Goal: Check status: Check status

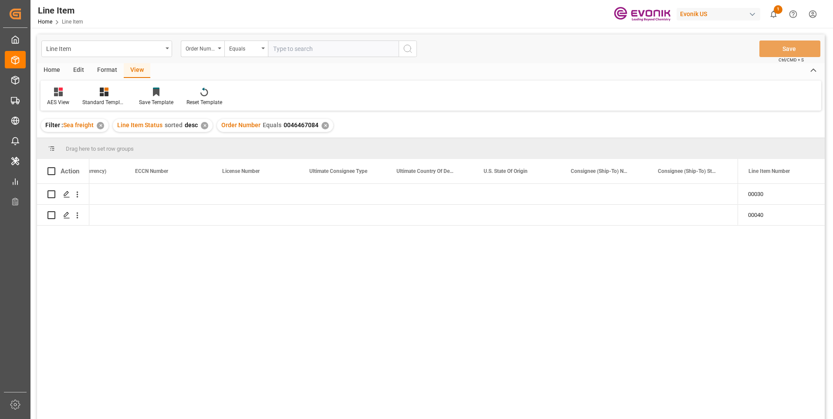
scroll to position [0, 836]
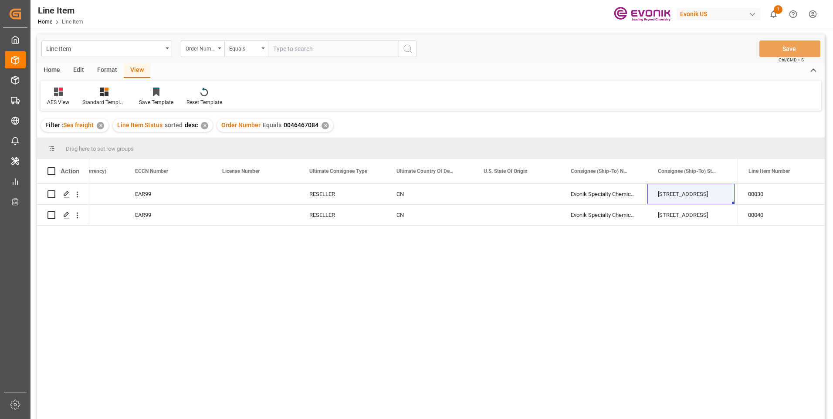
click at [305, 47] on input "text" at bounding box center [333, 49] width 131 height 17
paste input "2007157584"
type input "2007157584"
click at [413, 48] on icon "search button" at bounding box center [408, 49] width 10 height 10
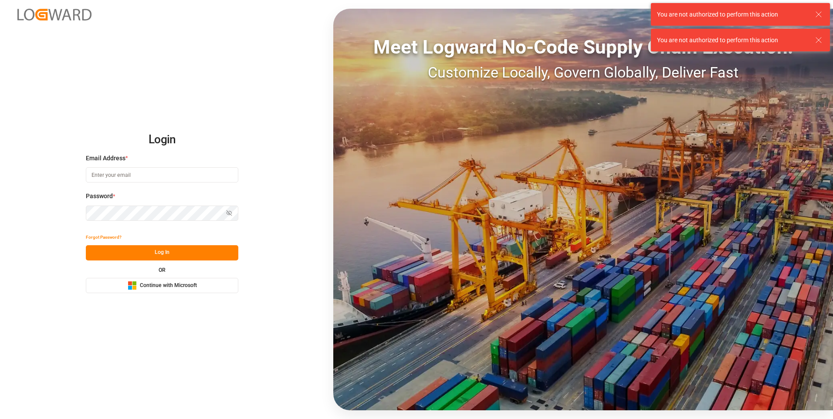
type input "abu.apu@leschaco.com"
click at [199, 251] on button "Log In" at bounding box center [162, 252] width 153 height 15
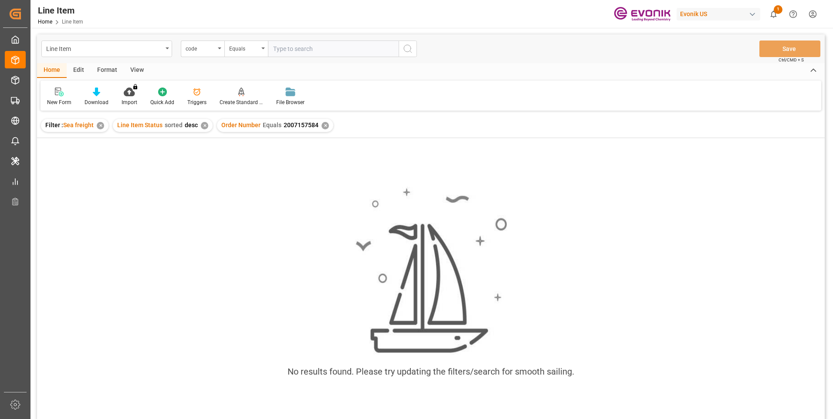
click at [299, 48] on input "text" at bounding box center [333, 49] width 131 height 17
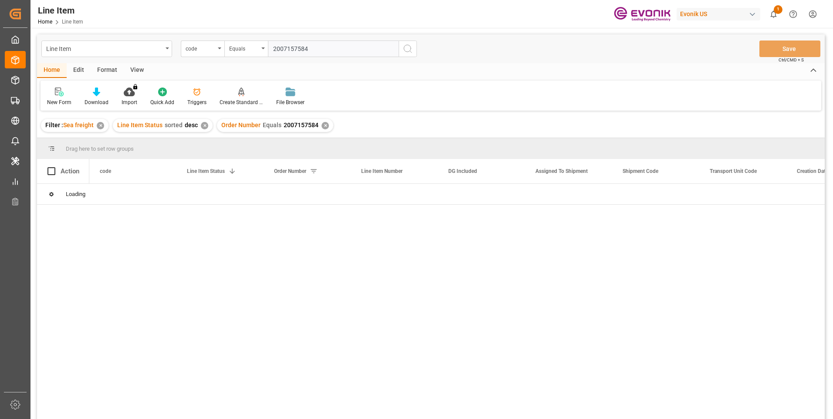
type input "2007157584"
click at [407, 46] on icon "search button" at bounding box center [408, 49] width 10 height 10
click at [322, 126] on div "✕" at bounding box center [325, 125] width 7 height 7
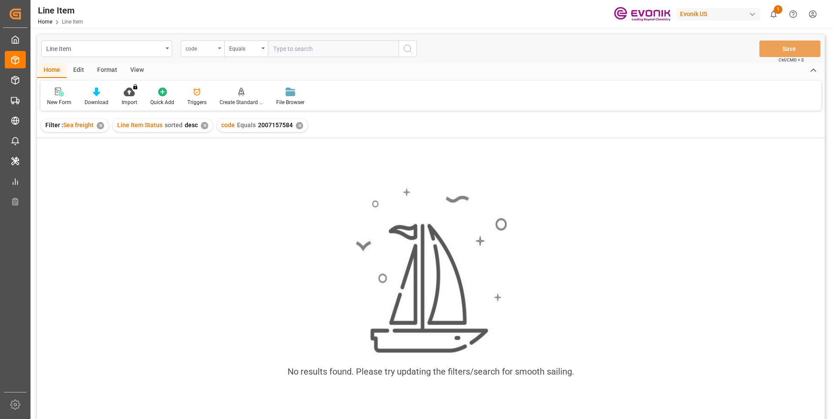
click at [219, 50] on div "code" at bounding box center [203, 49] width 44 height 17
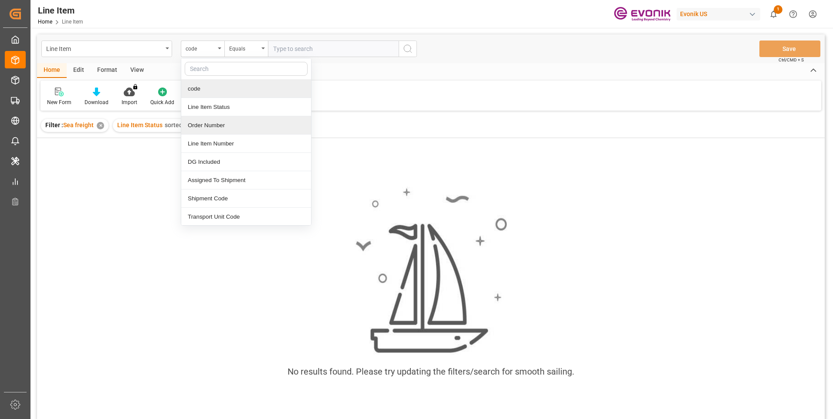
click at [203, 125] on div "Order Number" at bounding box center [246, 125] width 130 height 18
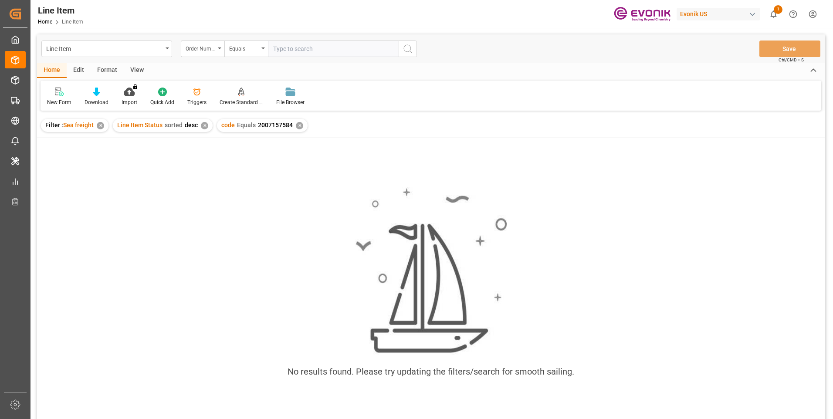
click at [306, 50] on input "text" at bounding box center [333, 49] width 131 height 17
paste input "2007157584"
type input "2007157584"
click at [405, 49] on icon "search button" at bounding box center [408, 49] width 10 height 10
click at [297, 124] on div "✕" at bounding box center [299, 125] width 7 height 7
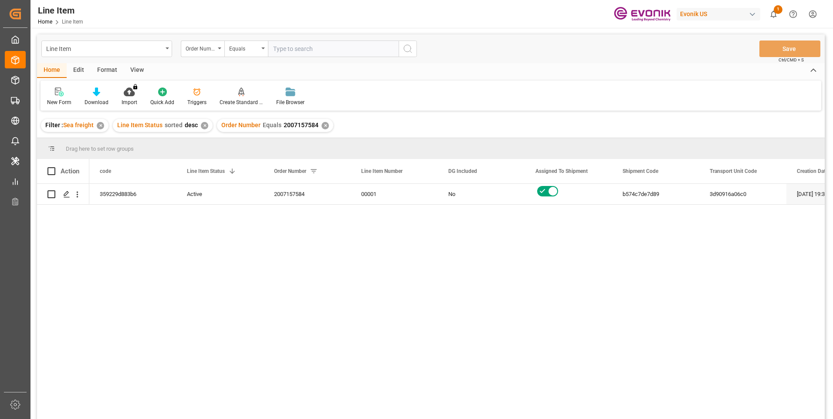
click at [140, 70] on div "View" at bounding box center [137, 70] width 27 height 15
click at [99, 98] on div "Standard Templates" at bounding box center [99, 96] width 57 height 19
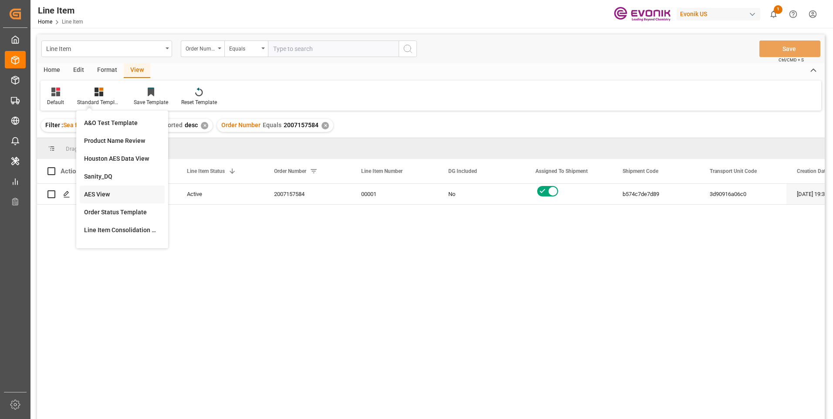
click at [108, 191] on div "AES View" at bounding box center [122, 194] width 76 height 9
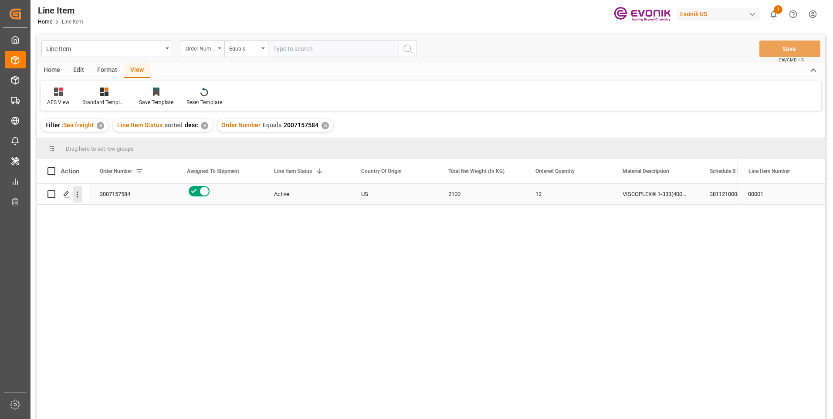
click at [77, 196] on icon "open menu" at bounding box center [77, 194] width 9 height 9
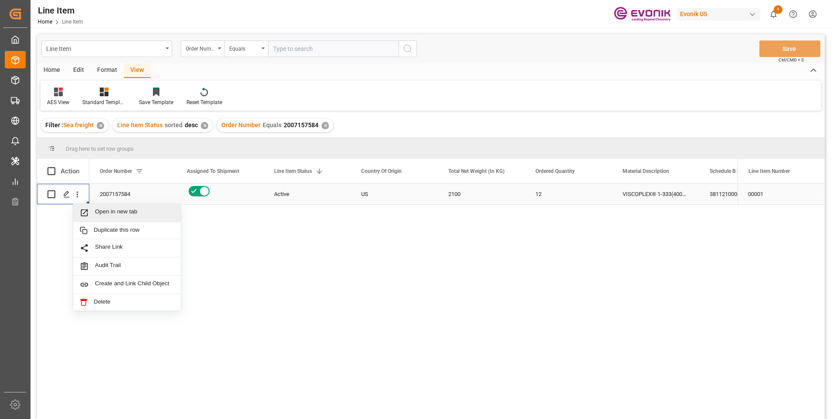
click at [93, 213] on span "Press SPACE to select this row." at bounding box center [87, 212] width 15 height 9
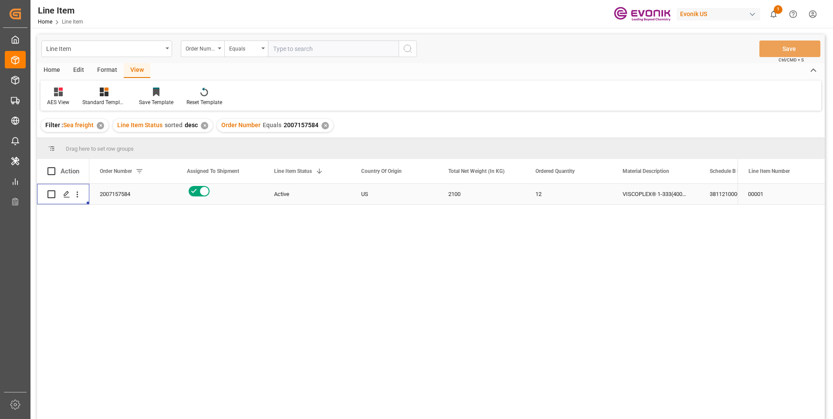
click at [461, 193] on div "2100" at bounding box center [481, 194] width 87 height 20
click at [716, 194] on div "3811210000" at bounding box center [742, 194] width 87 height 20
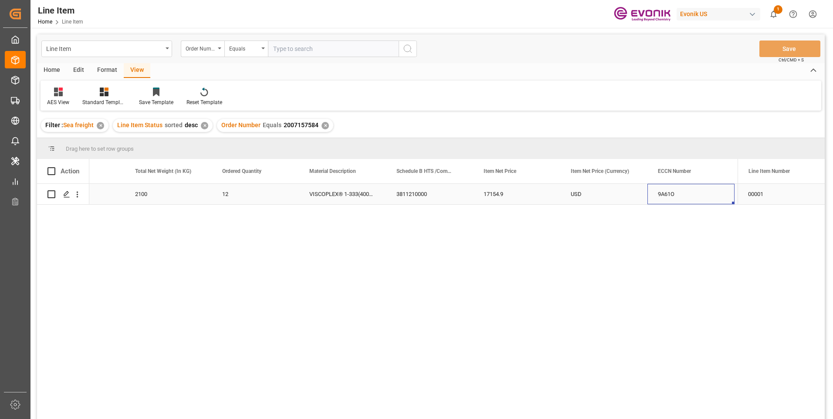
scroll to position [0, 400]
click at [397, 194] on div "17154.9" at bounding box center [429, 194] width 87 height 20
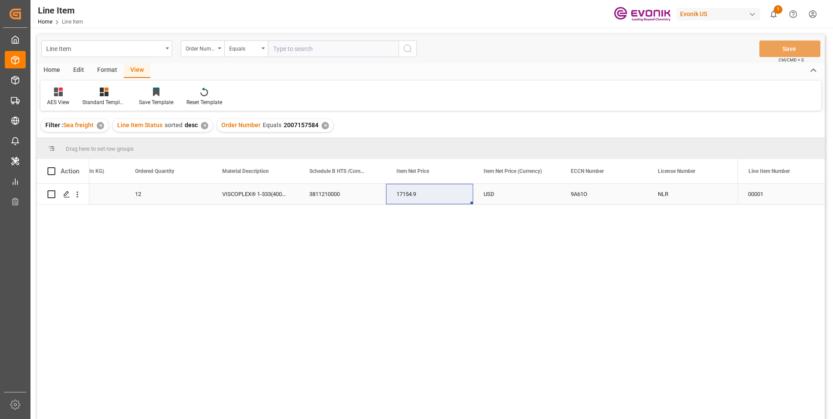
click at [144, 190] on div "12" at bounding box center [168, 194] width 87 height 20
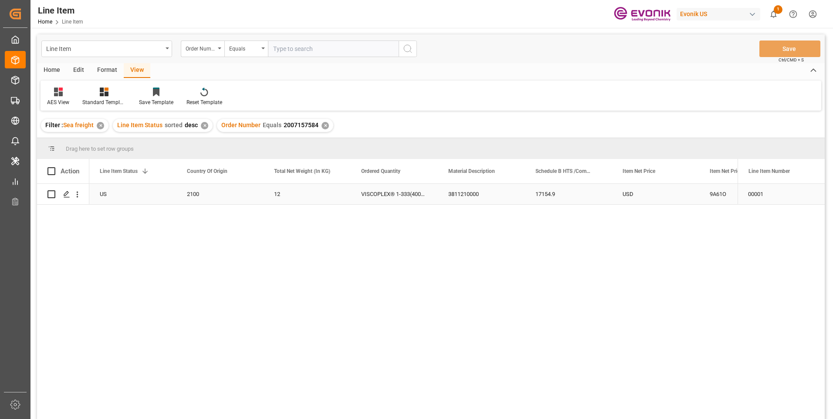
scroll to position [0, 174]
click at [641, 193] on div "17154.9" at bounding box center [655, 194] width 87 height 20
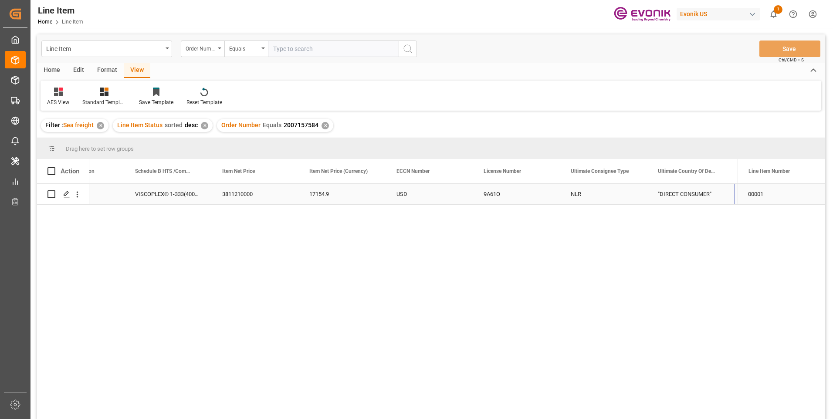
scroll to position [0, 575]
click at [674, 195] on div "CL" at bounding box center [690, 194] width 87 height 20
click at [586, 193] on div "San Gerardo 770" at bounding box center [603, 194] width 87 height 20
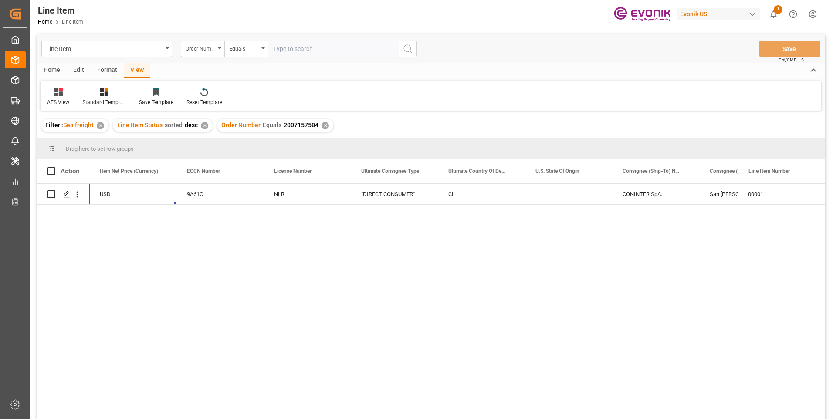
scroll to position [0, 697]
click at [282, 47] on input "text" at bounding box center [333, 49] width 131 height 17
paste input "0046462707"
type input "0046462707"
click at [409, 50] on icon "search button" at bounding box center [408, 49] width 10 height 10
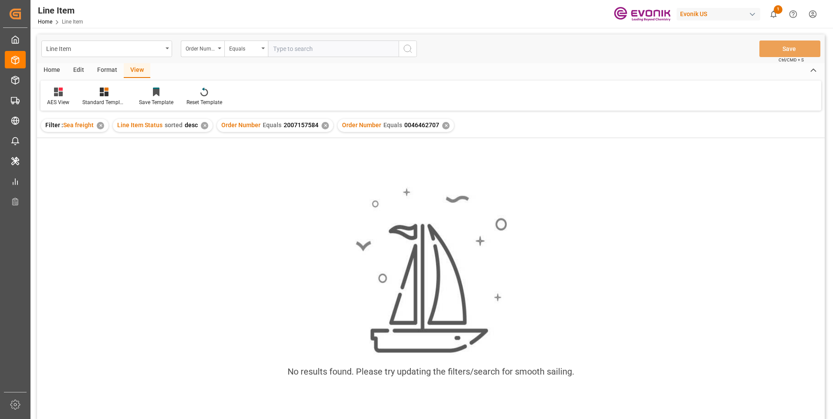
click at [322, 127] on div "✕" at bounding box center [325, 125] width 7 height 7
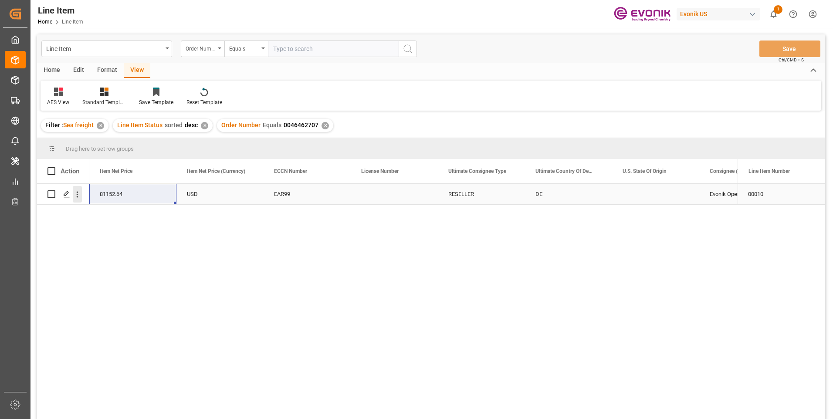
click at [76, 195] on icon "open menu" at bounding box center [77, 194] width 9 height 9
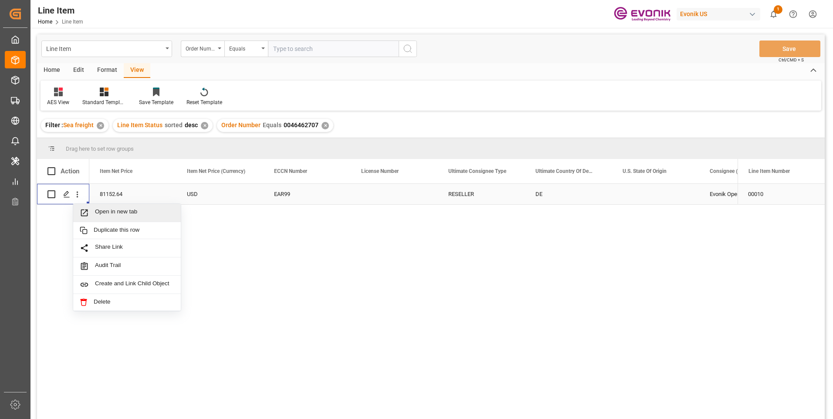
click at [118, 214] on span "Open in new tab" at bounding box center [134, 212] width 79 height 9
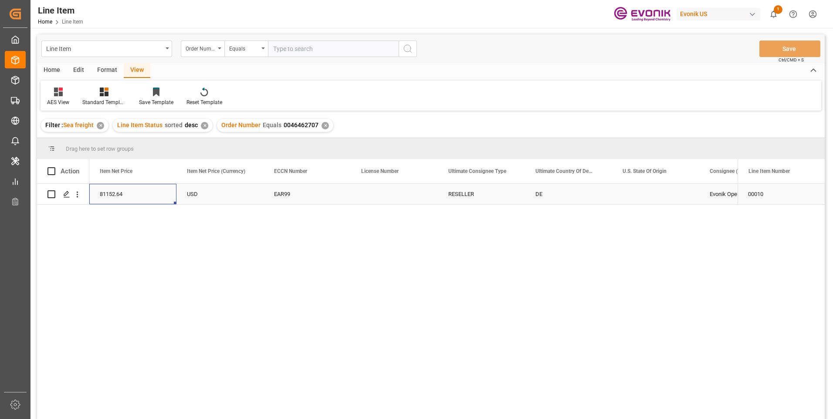
click at [149, 196] on div "81152.64" at bounding box center [132, 194] width 87 height 20
click at [203, 189] on div "12352" at bounding box center [219, 194] width 87 height 20
click at [563, 193] on div "81152.64" at bounding box center [568, 194] width 87 height 20
click at [647, 195] on div "USD" at bounding box center [655, 194] width 87 height 20
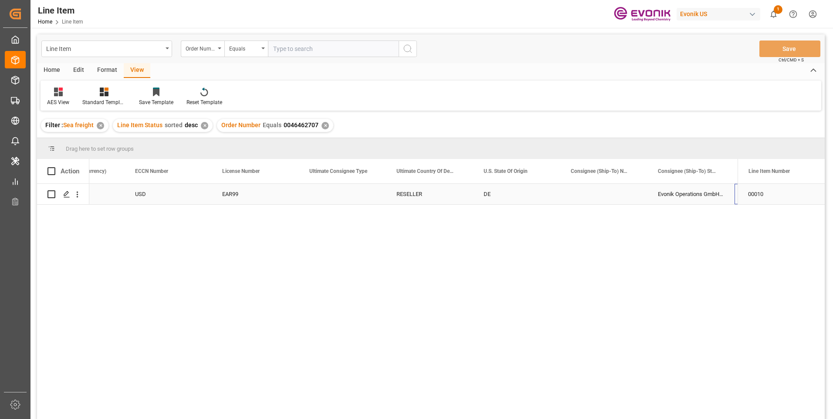
scroll to position [0, 836]
click at [279, 47] on input "text" at bounding box center [333, 49] width 131 height 17
paste input "0046466979"
type input "0046466979"
click at [411, 47] on icon "search button" at bounding box center [408, 49] width 10 height 10
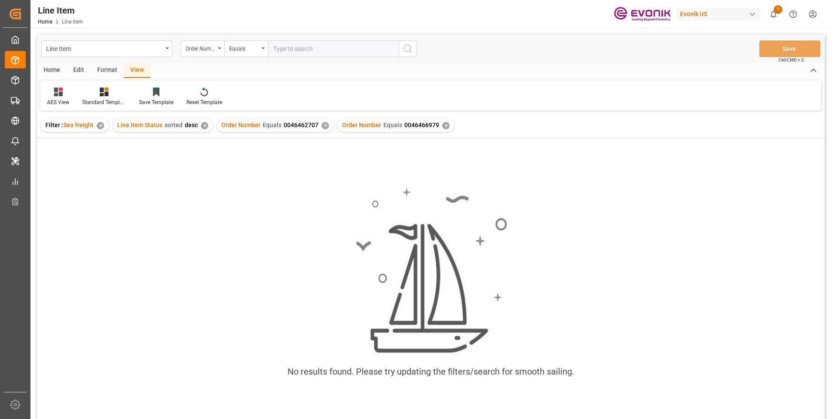
click at [322, 124] on div "✕" at bounding box center [325, 125] width 7 height 7
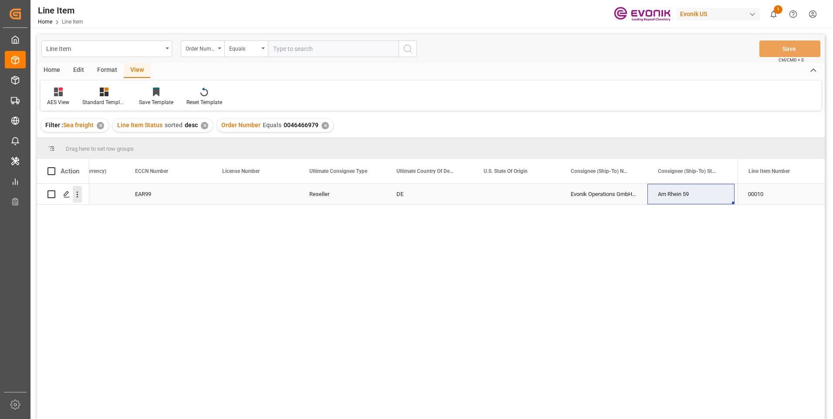
click at [74, 196] on icon "open menu" at bounding box center [77, 194] width 9 height 9
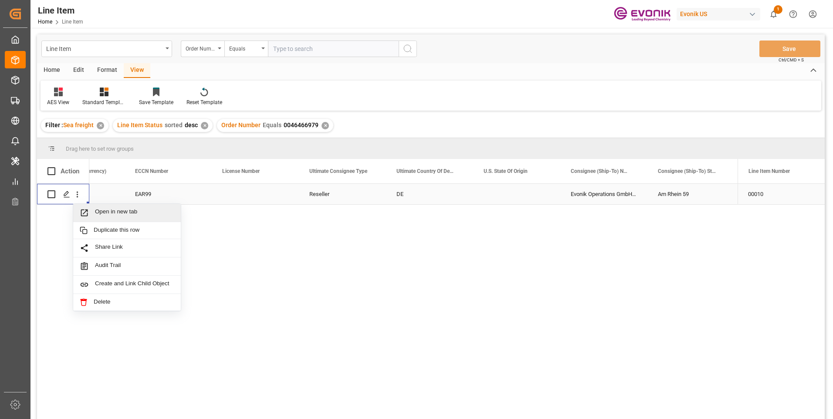
click at [91, 214] on span "Press SPACE to select this row." at bounding box center [87, 212] width 15 height 9
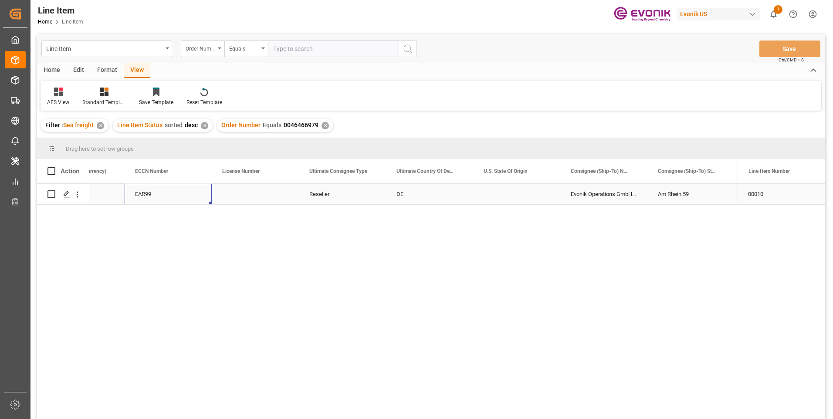
click at [158, 192] on div "EAR99" at bounding box center [168, 194] width 66 height 20
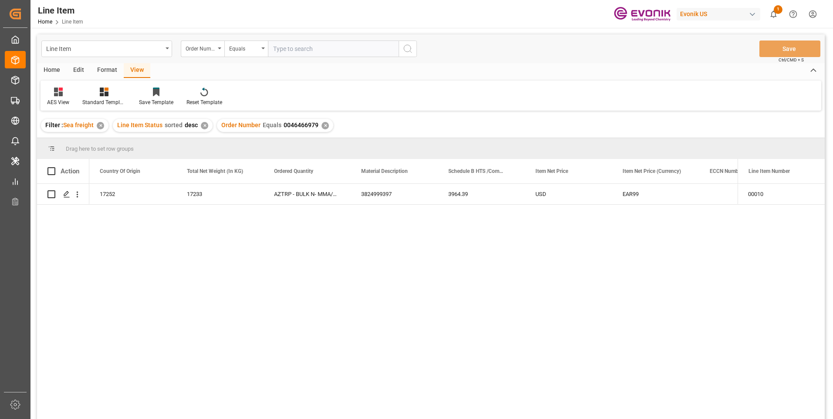
scroll to position [0, 261]
click at [207, 188] on div "17252" at bounding box center [219, 194] width 87 height 20
click at [549, 194] on div "3964.39" at bounding box center [568, 194] width 87 height 20
click at [642, 191] on div "USD" at bounding box center [655, 194] width 87 height 20
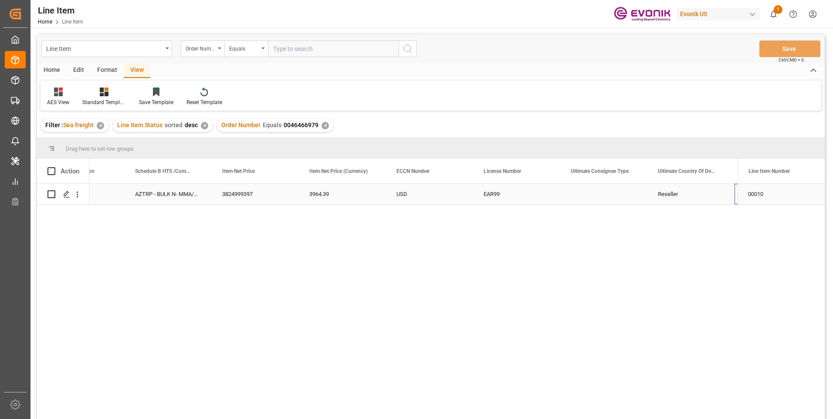
scroll to position [0, 575]
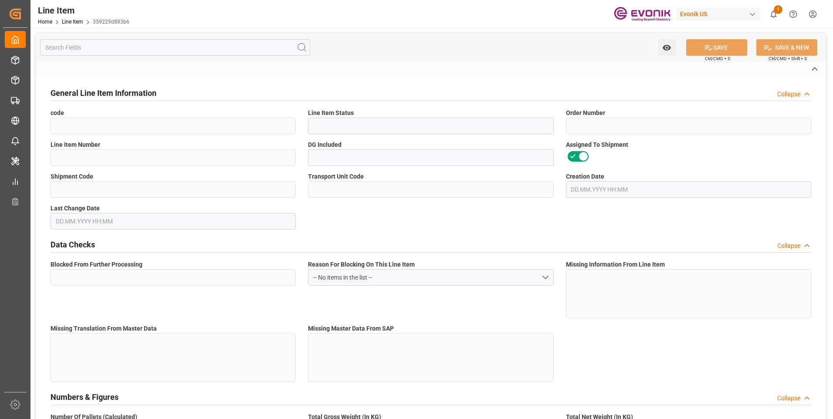
type input "359229d883b6"
type input "Active"
type input "2007157584"
type input "00001"
type input "No"
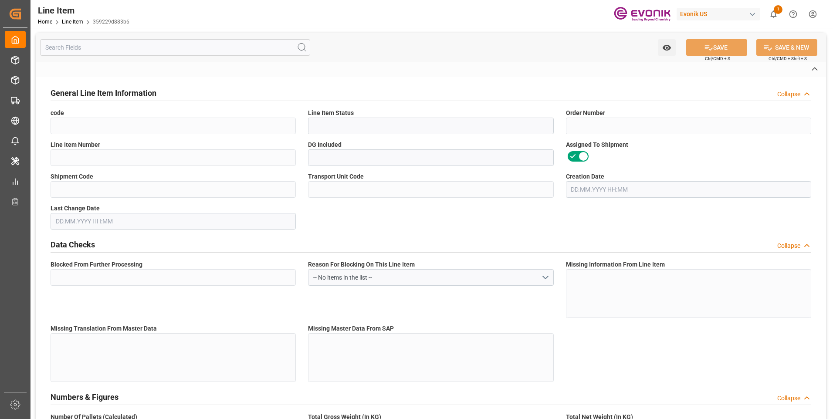
type input "b574c7de7d89"
type input "3d90916a06c0"
type input "No"
type input "DR"
type input "Yes"
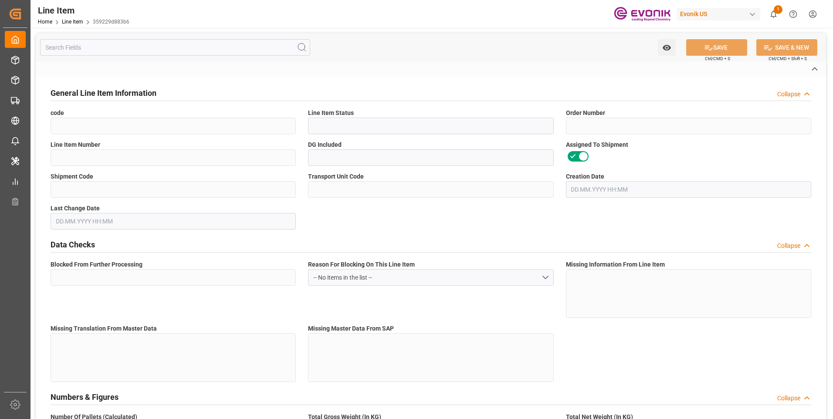
type input "99967378"
type textarea "VISCOPLEX® 1-333(4001) DRUM 175KG"
type input "USD"
type input "PACK"
type input "3811210000"
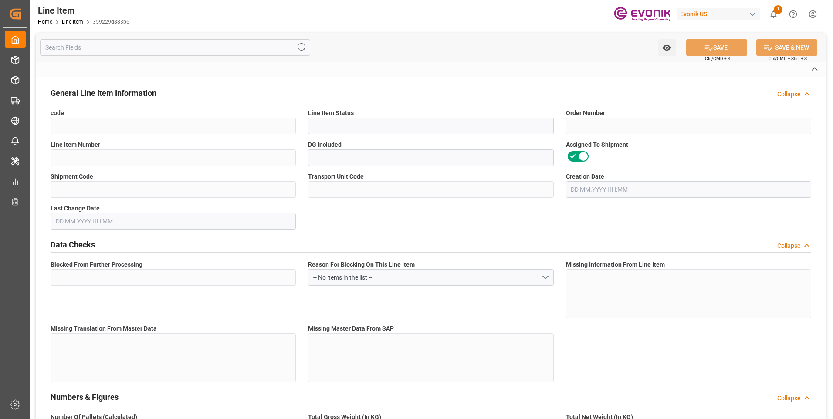
type input "9A61O"
type input "NLR"
type input "US"
type input "DR"
type input "PCE"
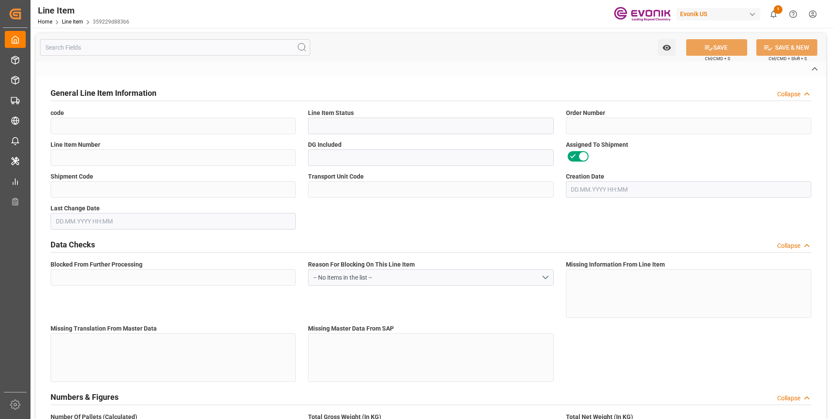
type input "KGM"
type textarea "KGM"
type input "KGM"
type textarea "KGM"
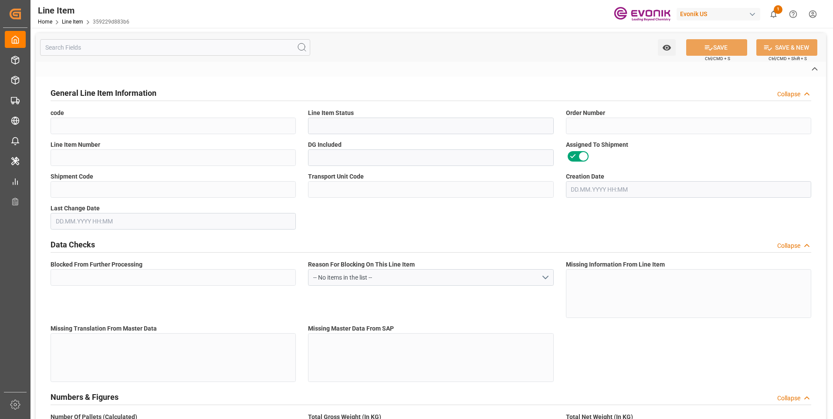
type input "M3"
type textarea "DMQ"
type input "M3"
type input "DR"
type input "KGM"
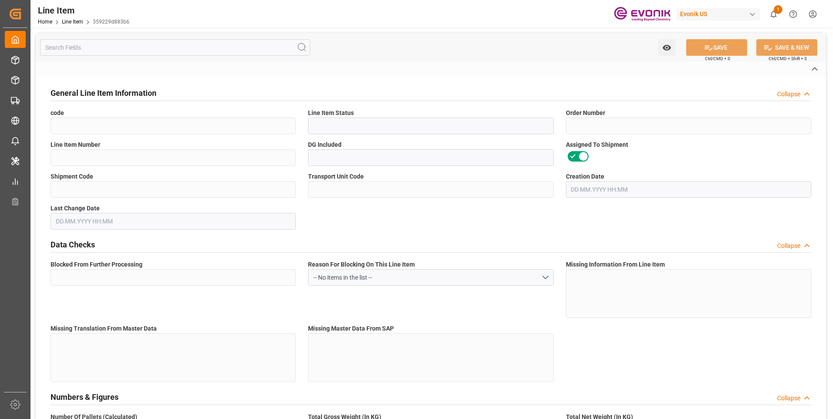
type input "KGM"
type input "M3"
type input "3"
type input "2292"
type input "2100"
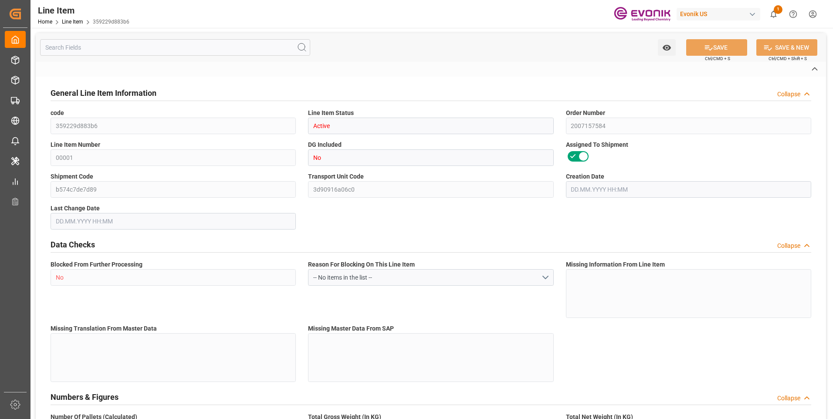
type input "3.9631"
type input "12"
type input "17154.9"
type input "12"
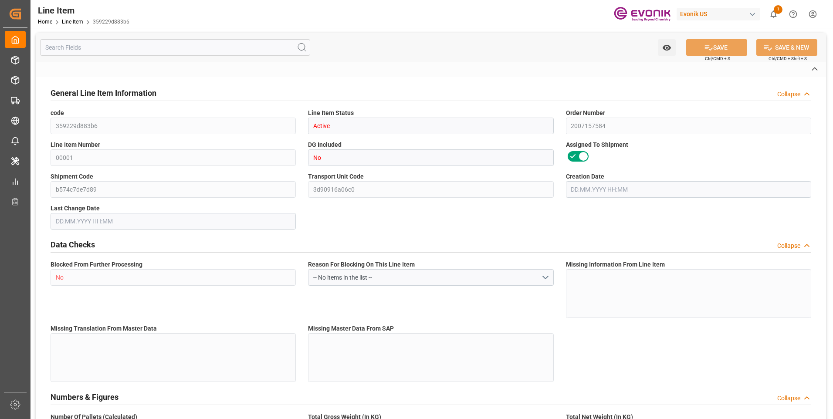
type input "2292"
type input "2430"
type input "2100"
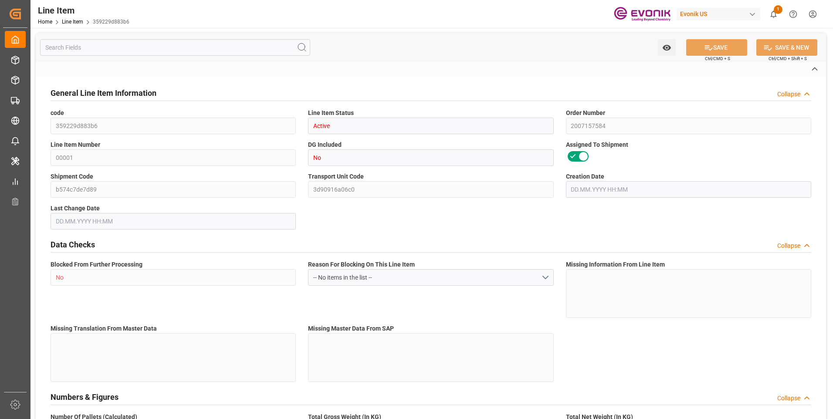
type input "3.9631"
type input "3963.06"
type input "12"
type input "2292"
type input "2100"
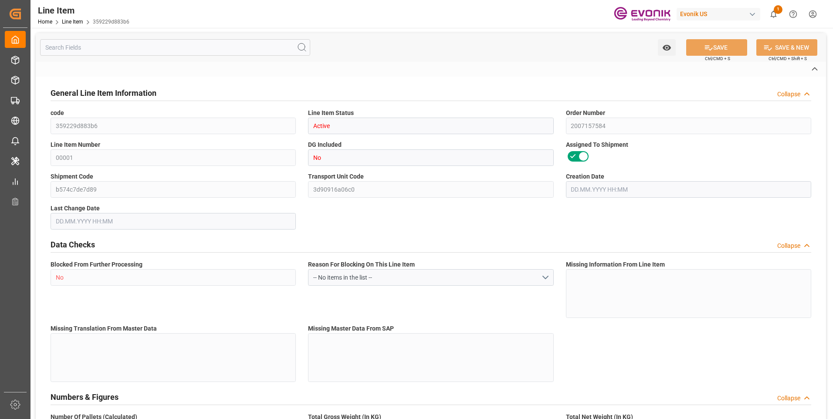
type input "3.9631"
type input "28.08.2025 19:30"
type input "05.09.2025 14:13"
type input "05.11.2025"
type input "12.09.2025"
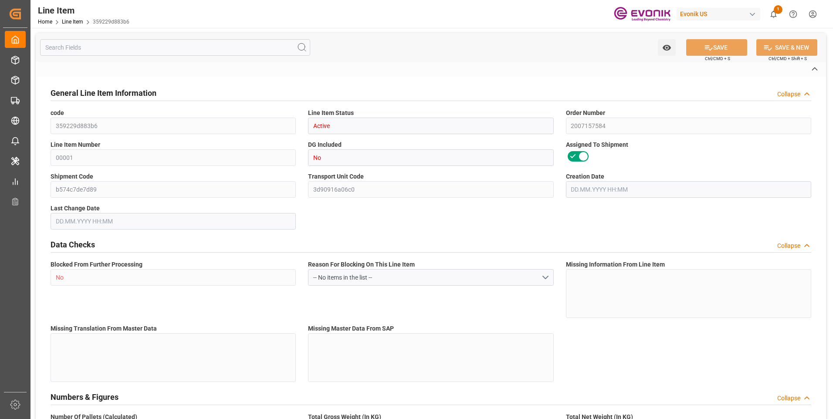
type input "05.09.2025"
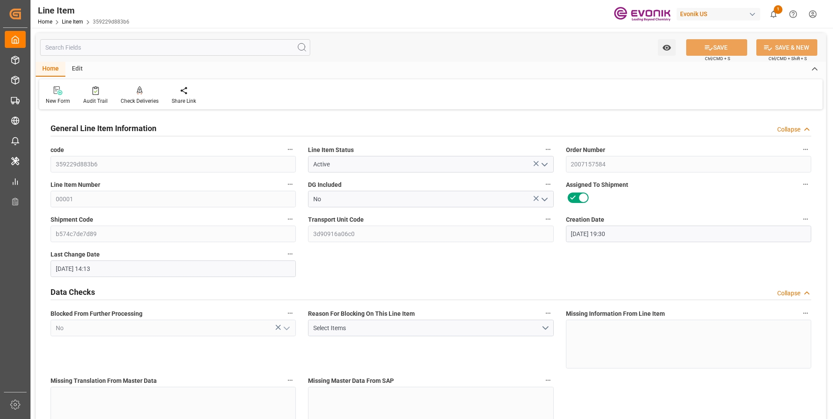
click at [151, 42] on input "text" at bounding box center [175, 47] width 270 height 17
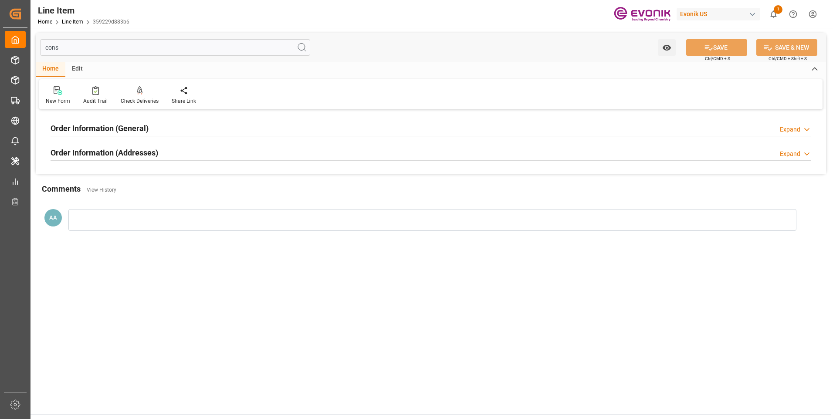
type input "cons"
click at [139, 126] on h2 "Order Information (General)" at bounding box center [100, 128] width 98 height 12
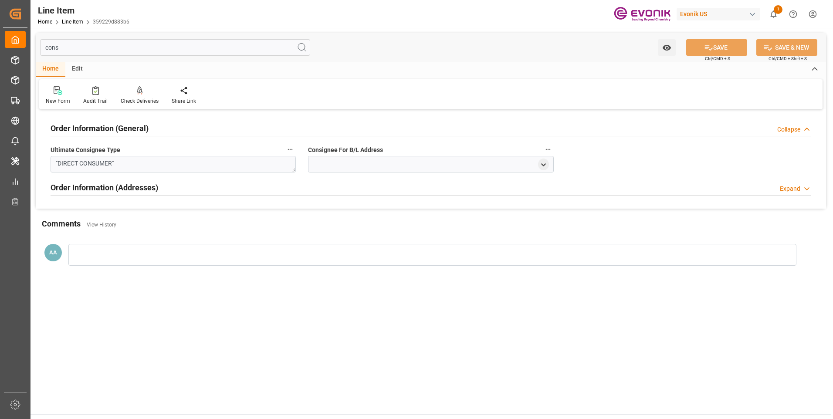
click at [139, 126] on h2 "Order Information (General)" at bounding box center [100, 128] width 98 height 12
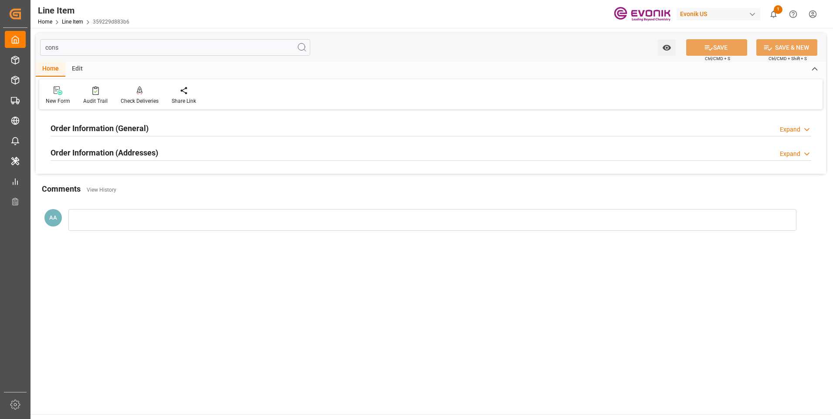
click at [160, 151] on div "Order Information (Addresses) Expand" at bounding box center [431, 152] width 761 height 17
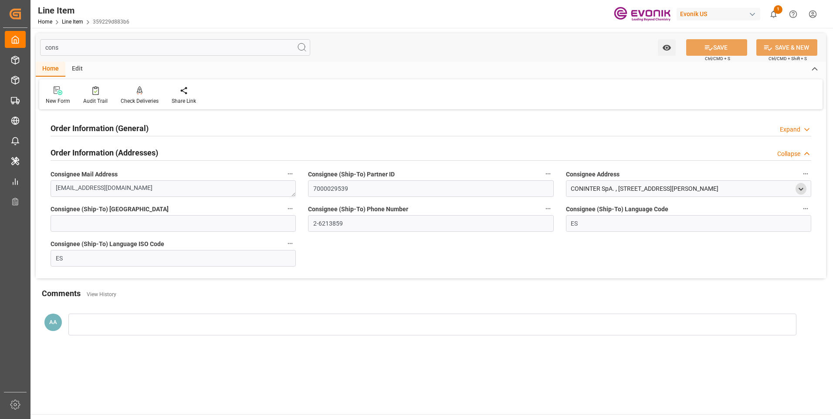
click at [802, 188] on icon "open menu" at bounding box center [800, 189] width 7 height 7
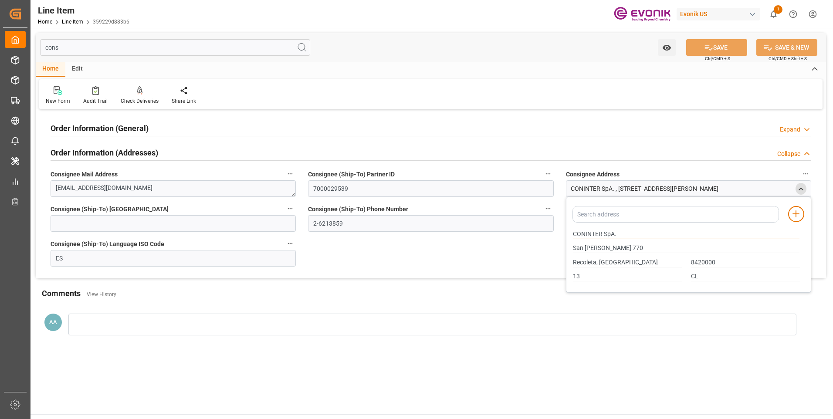
click at [591, 234] on input "CONINTER SpA." at bounding box center [686, 235] width 227 height 10
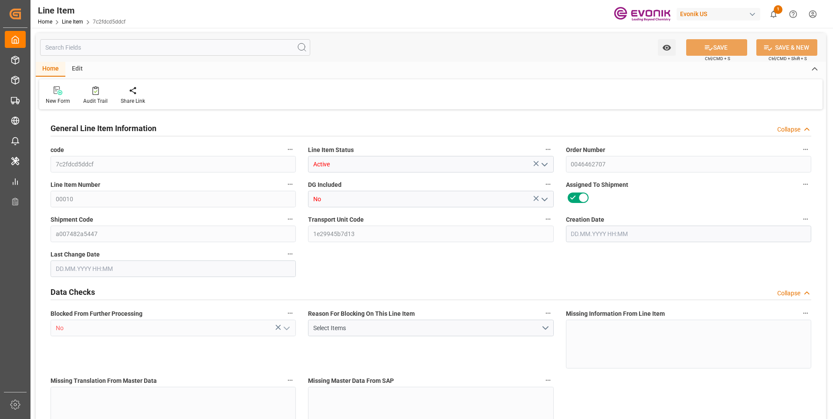
type input "16"
type input "13438.976"
type input "12352"
type input "18.5033"
type input "64"
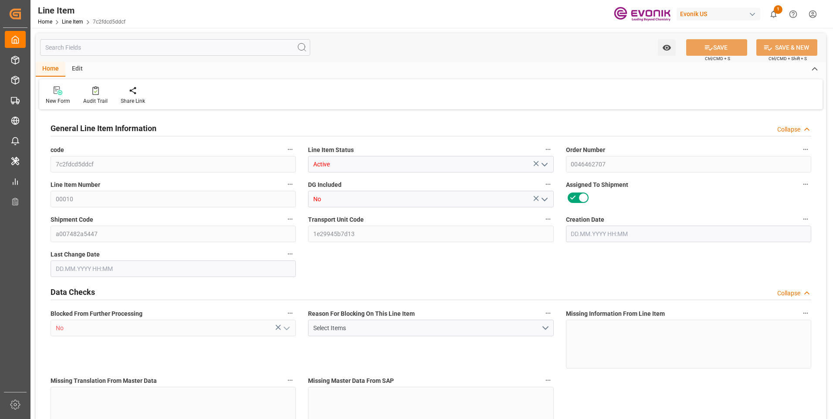
type input "81152.64"
type input "64"
type input "12352"
type input "13438.976"
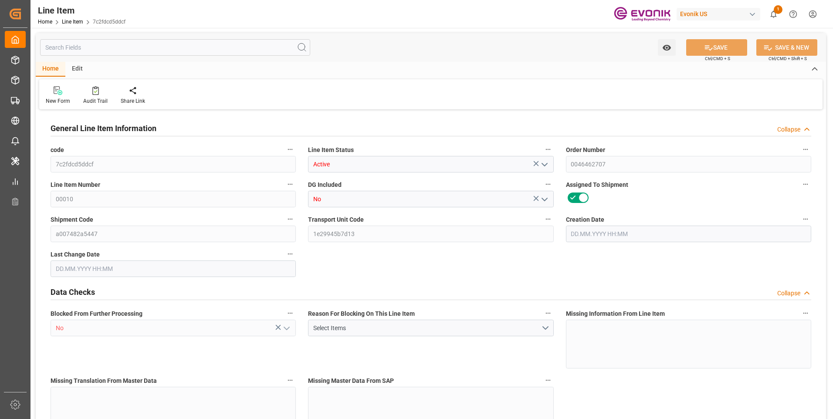
type input "13838.976"
type input "12352"
type input "18.5033"
type input "18503.296"
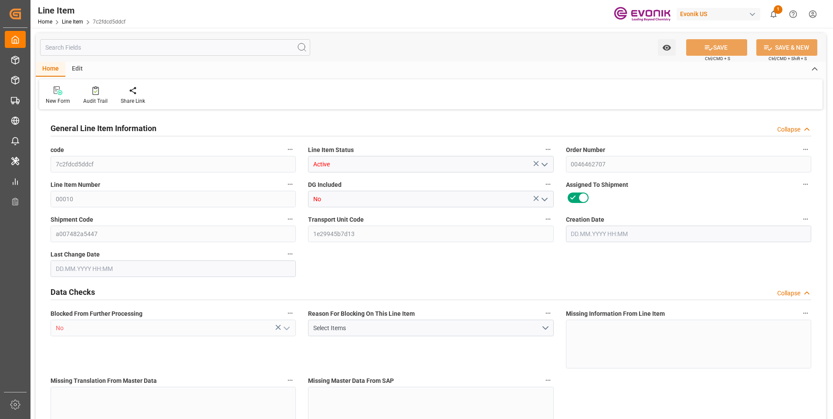
type input "0"
type input "[DATE] 17:32"
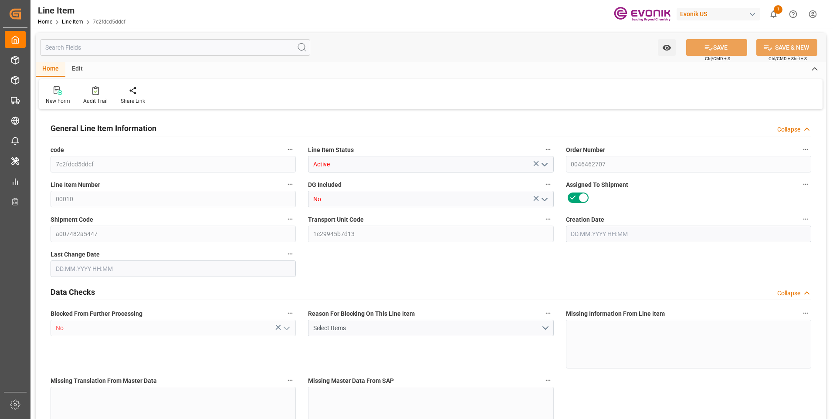
type input "[DATE] 02:18"
type input "[DATE]"
click at [97, 47] on input "text" at bounding box center [175, 47] width 270 height 17
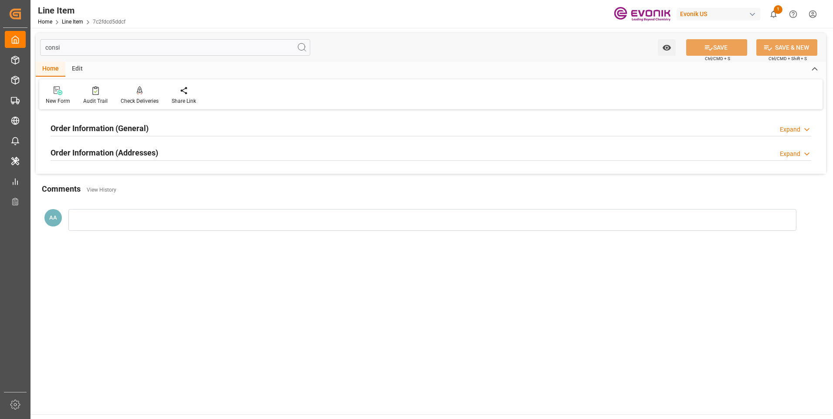
type input "consi"
click at [120, 127] on h2 "Order Information (General)" at bounding box center [100, 128] width 98 height 12
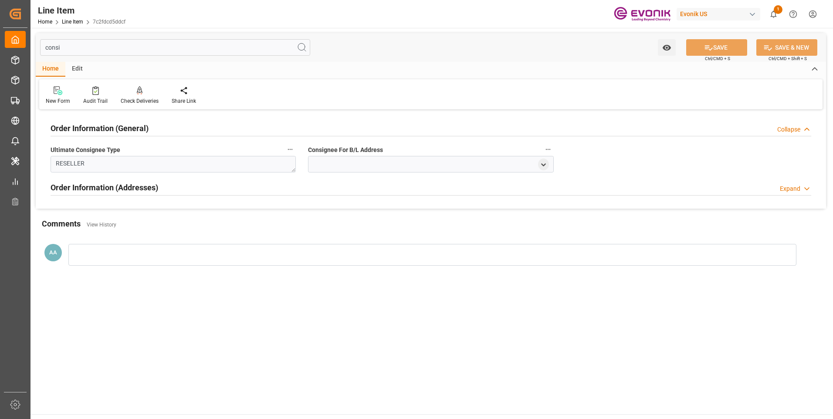
click at [120, 127] on h2 "Order Information (General)" at bounding box center [100, 128] width 98 height 12
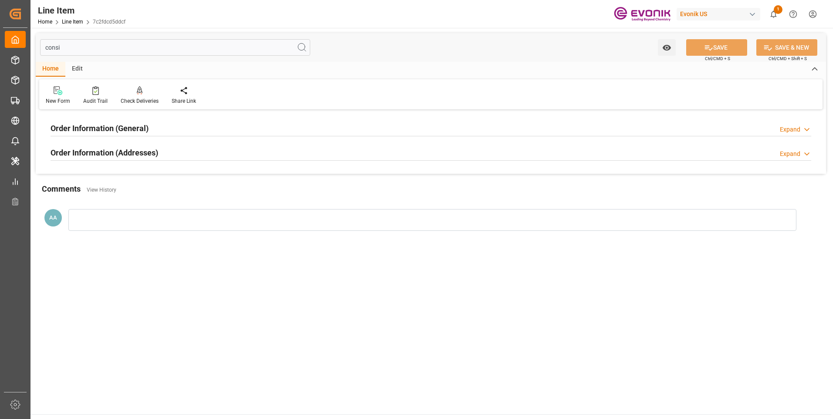
click at [199, 154] on div "Order Information (Addresses) Expand" at bounding box center [431, 152] width 761 height 17
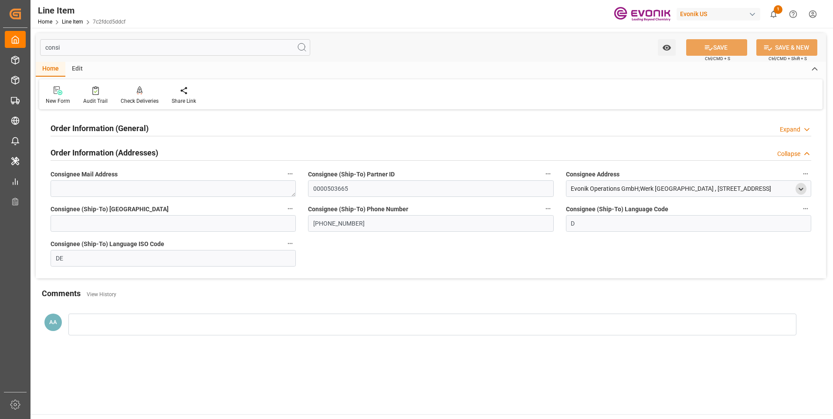
click at [800, 190] on polyline "open menu" at bounding box center [801, 189] width 4 height 2
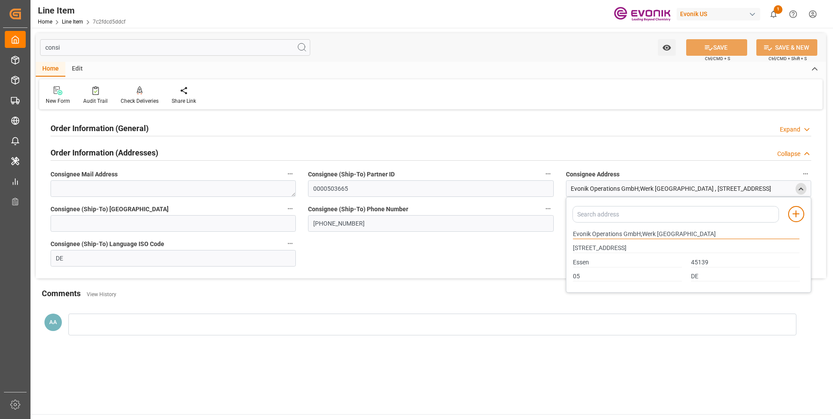
drag, startPoint x: 573, startPoint y: 234, endPoint x: 622, endPoint y: 232, distance: 48.8
click at [622, 232] on input "Evonik Operations GmbH;Werk [GEOGRAPHIC_DATA]" at bounding box center [686, 235] width 227 height 10
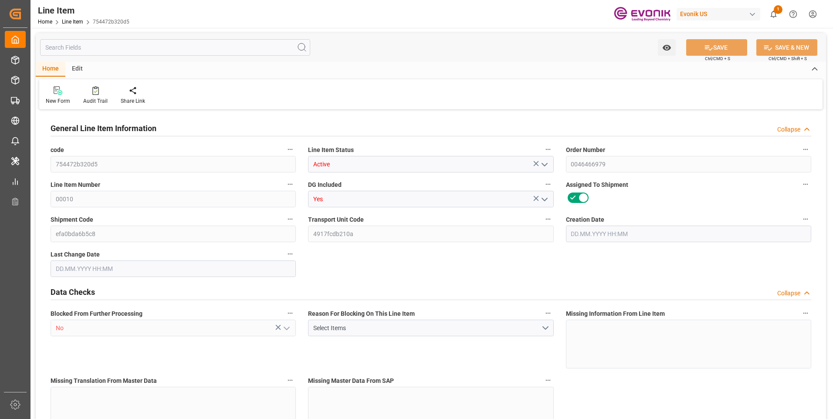
type input "0"
type input "17252"
type input "0"
type input "17233"
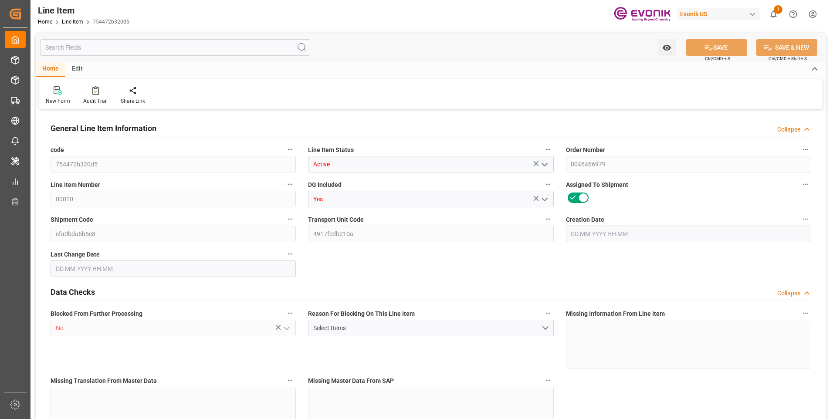
type input "3964.39"
type input "17233"
type input "38000"
type input "17252"
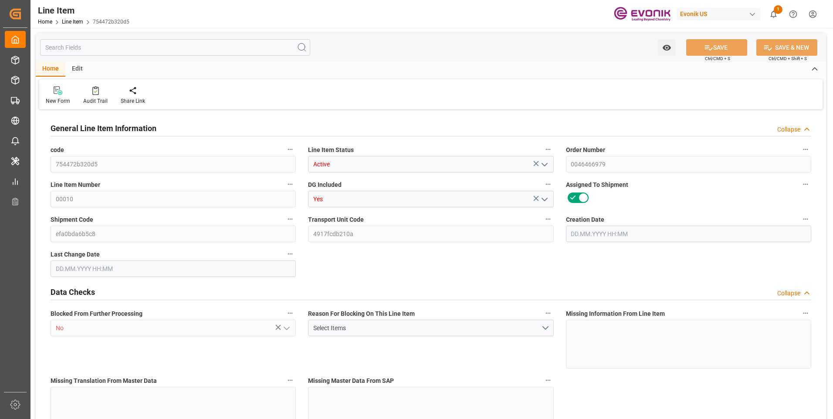
type input "17252"
type input "0"
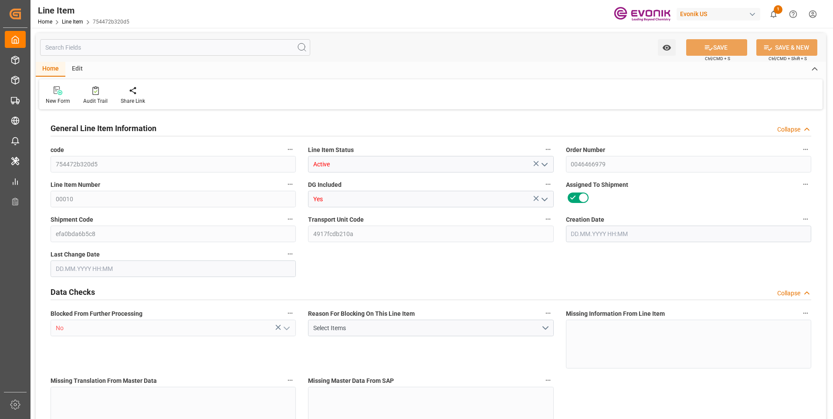
type input "17236.496"
type input "17252"
type input "0"
type input "05.08.2025 20:00"
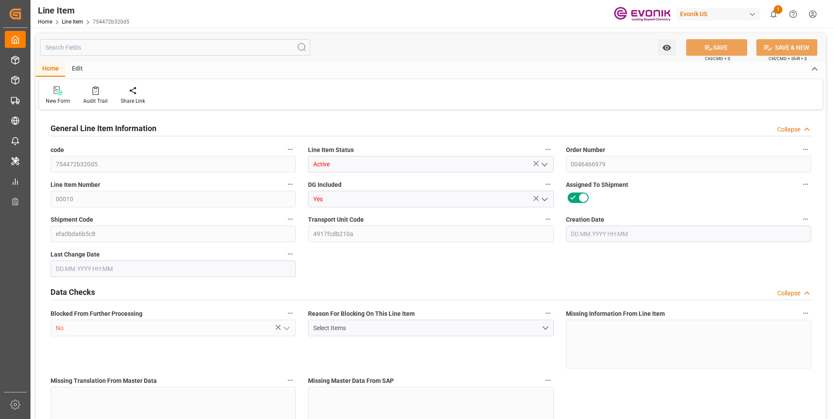
type input "29.08.2025 17:11"
type input "27.10.2025"
type input "12.09.2025"
type input "07.09.2025"
click at [102, 47] on input "text" at bounding box center [175, 47] width 270 height 17
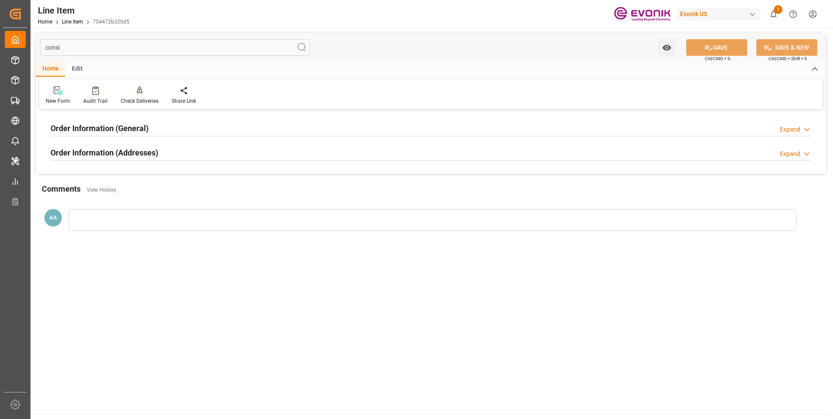
type input "consi"
click at [115, 125] on h2 "Order Information (General)" at bounding box center [100, 128] width 98 height 12
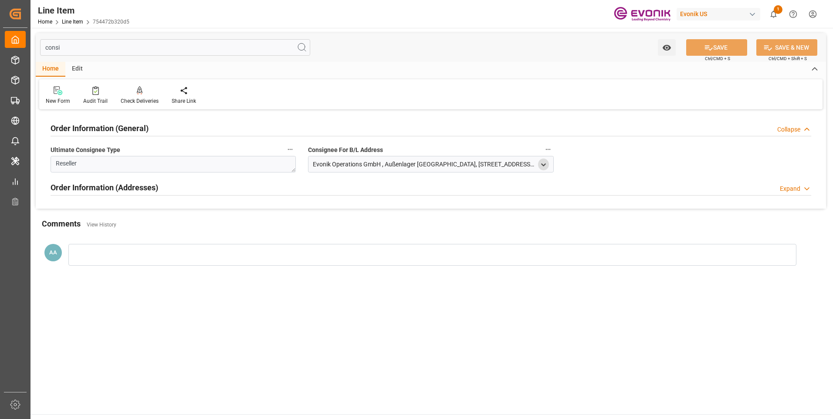
click at [544, 166] on icon "open menu" at bounding box center [543, 164] width 7 height 7
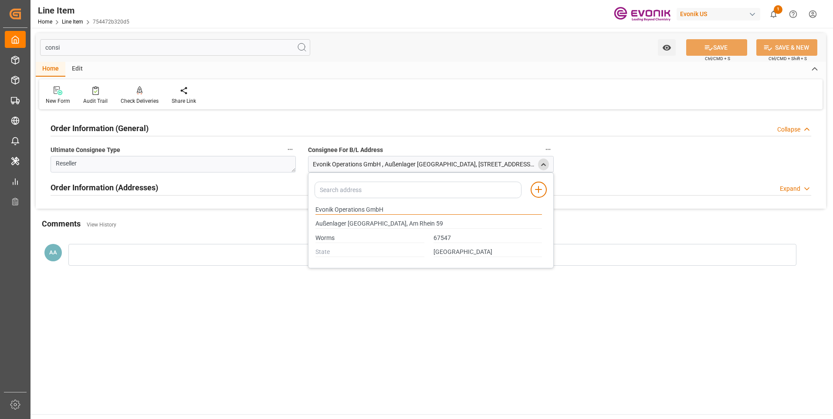
click at [362, 210] on input "Evonik Operations GmbH" at bounding box center [428, 210] width 227 height 10
drag, startPoint x: 365, startPoint y: 209, endPoint x: 313, endPoint y: 208, distance: 51.9
click at [313, 208] on div "Evonik Operations GmbH" at bounding box center [429, 210] width 236 height 14
